Goal: Information Seeking & Learning: Find specific fact

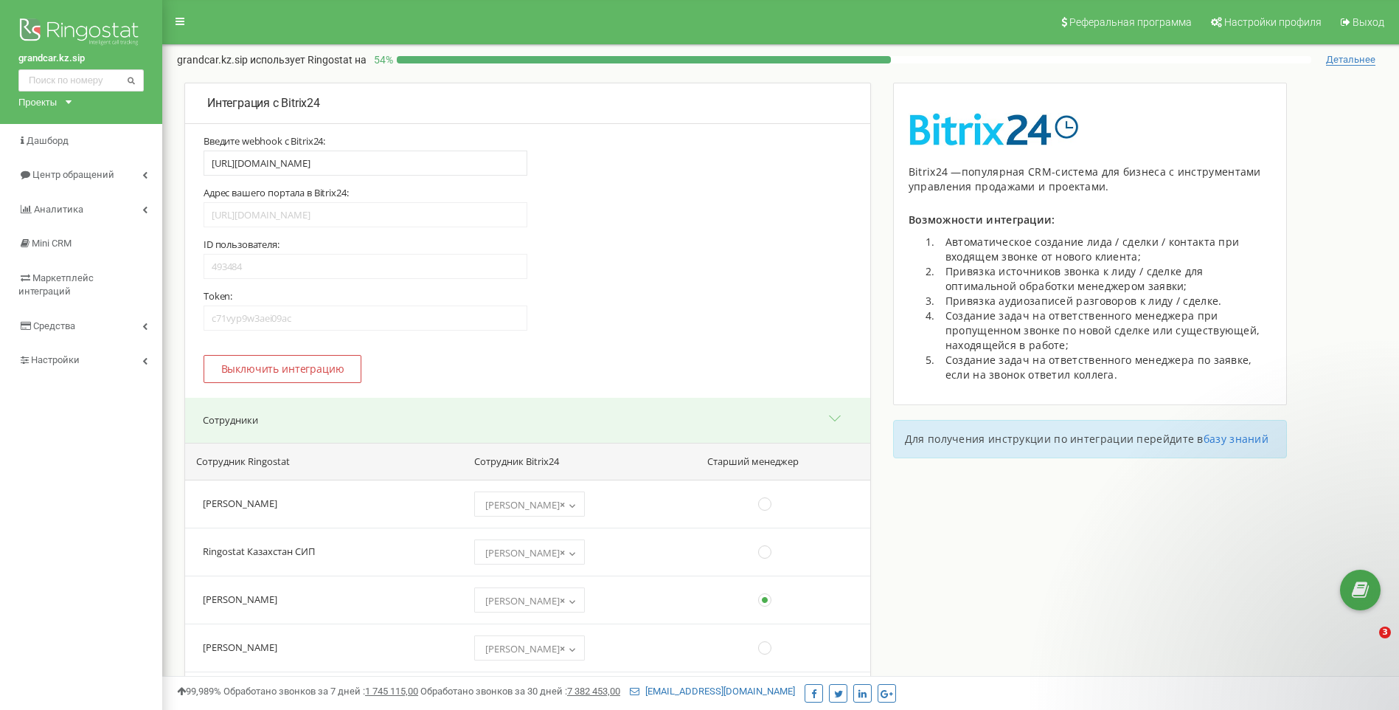
select select "39185"
click at [83, 85] on input "text" at bounding box center [80, 80] width 125 height 22
paste input "7 702 343 3303"
type input "7 702 343 3303"
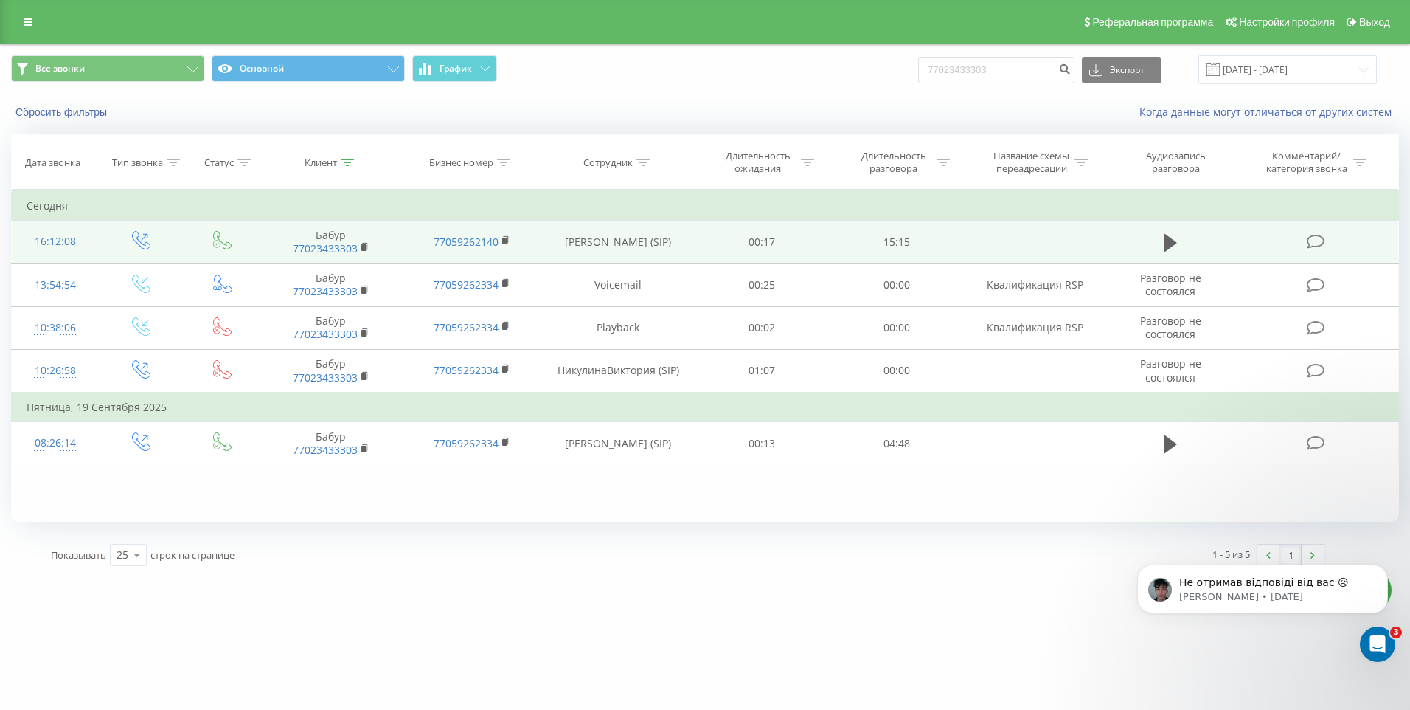
click at [63, 244] on div "16:12:08" at bounding box center [55, 241] width 57 height 29
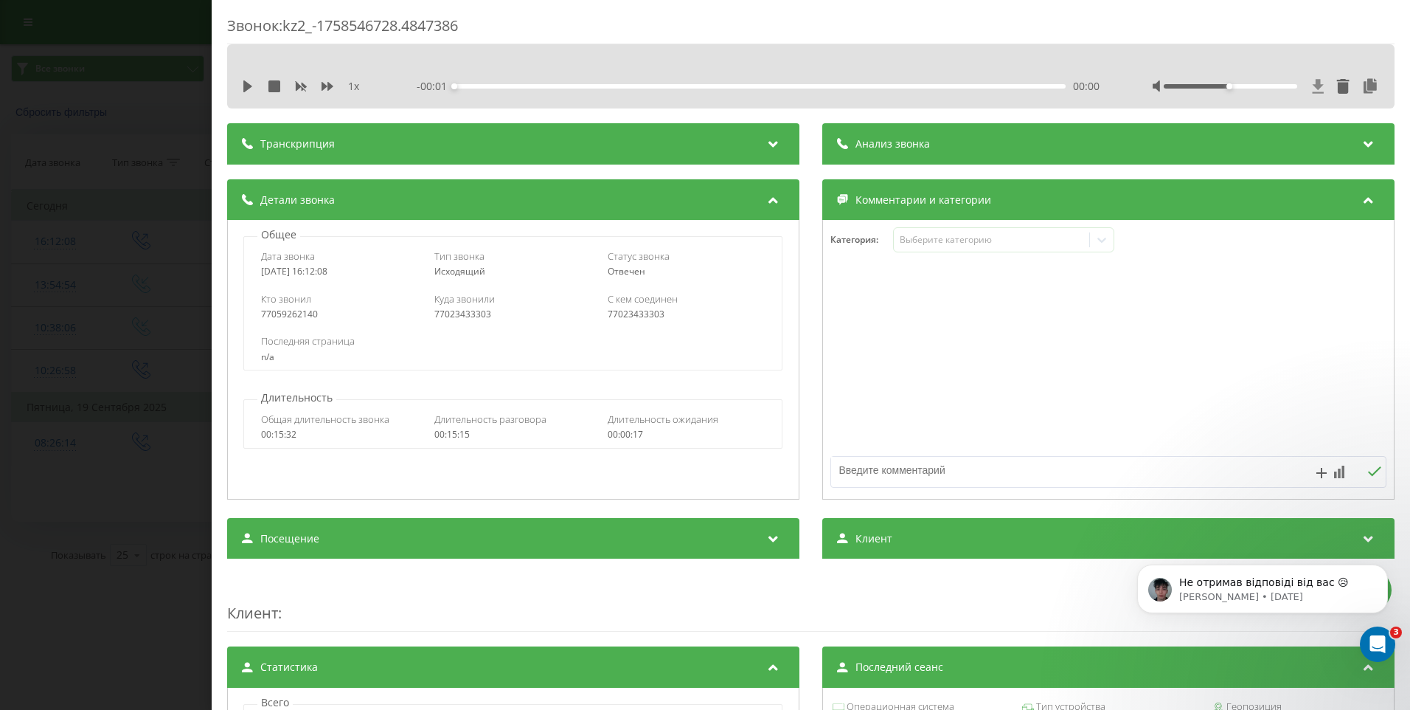
click at [1312, 91] on icon at bounding box center [1318, 86] width 13 height 15
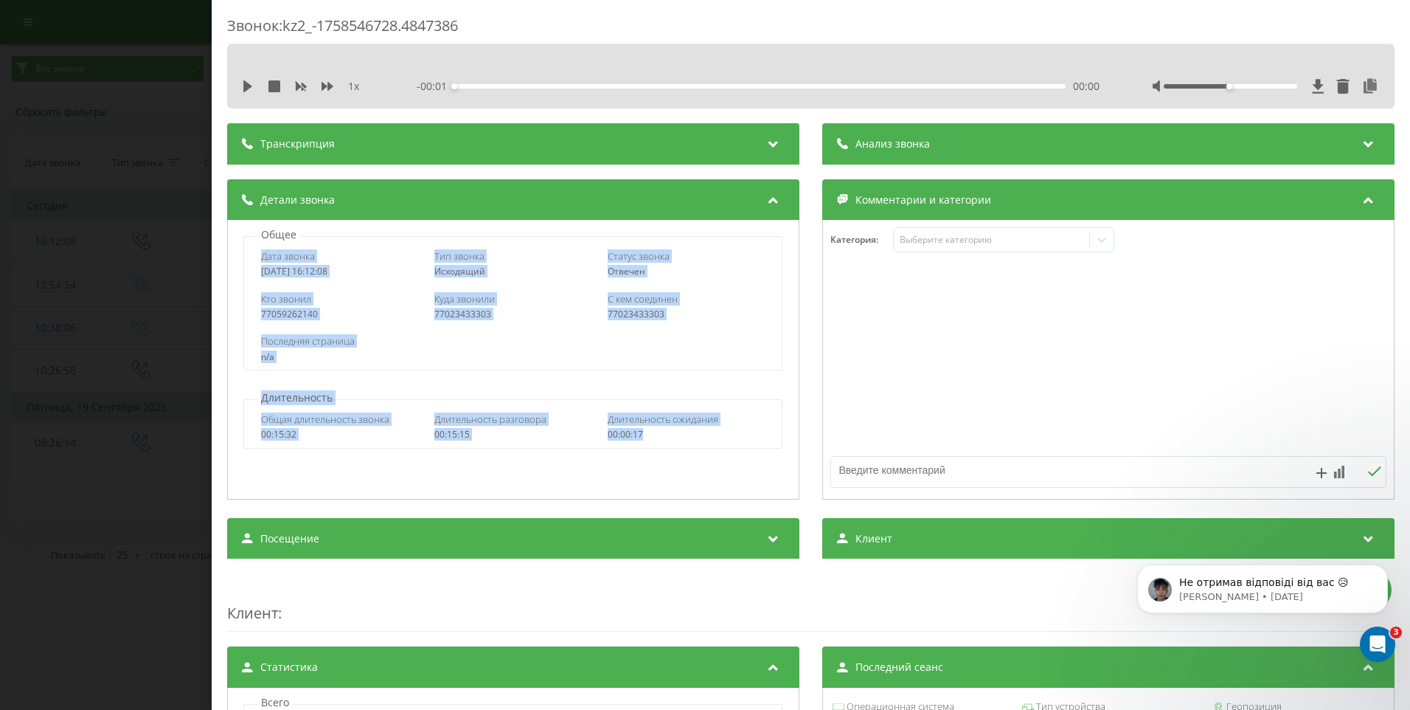
drag, startPoint x: 647, startPoint y: 431, endPoint x: 260, endPoint y: 262, distance: 422.5
click at [260, 262] on div "Общее Дата звонка 2025-09-22 16:12:08 Тип звонка Исходящий Статус звонка Отвече…" at bounding box center [513, 360] width 572 height 280
copy div "Дата звонка 2025-09-22 16:12:08 Тип звонка Исходящий Статус звонка Отвечен Кто …"
